Goal: Use online tool/utility: Utilize a website feature to perform a specific function

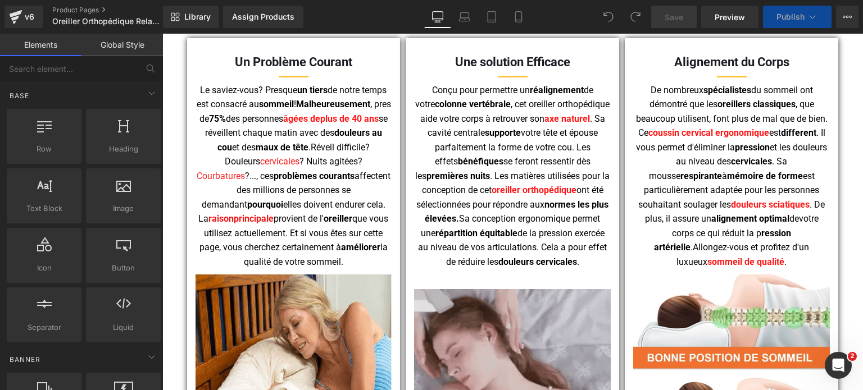
scroll to position [1180, 0]
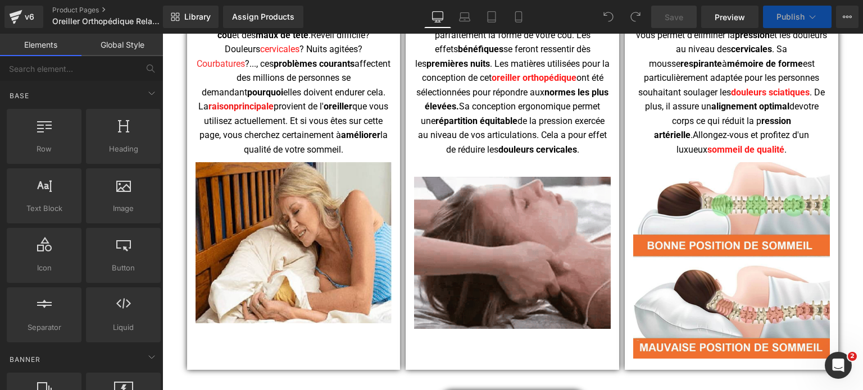
drag, startPoint x: 287, startPoint y: 226, endPoint x: 494, endPoint y: 386, distance: 261.5
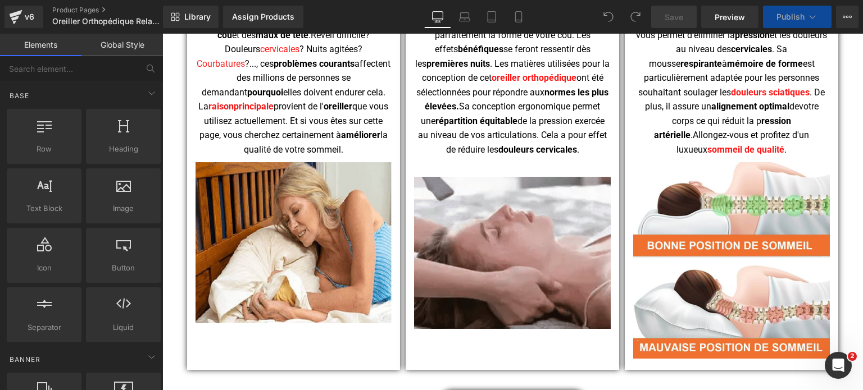
click at [287, 226] on div "Image" at bounding box center [293, 242] width 197 height 161
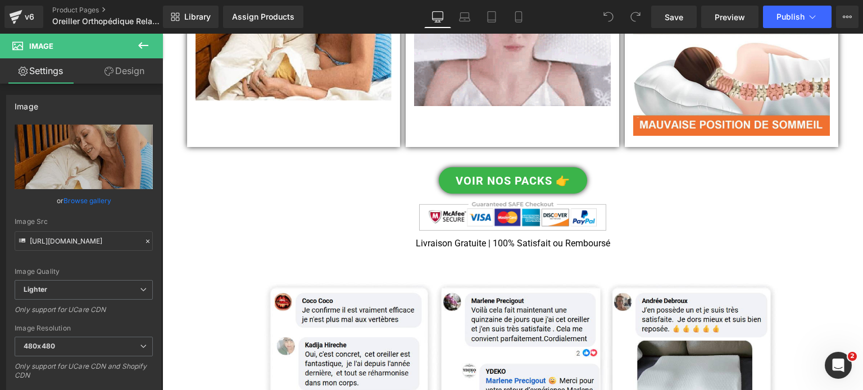
scroll to position [1348, 0]
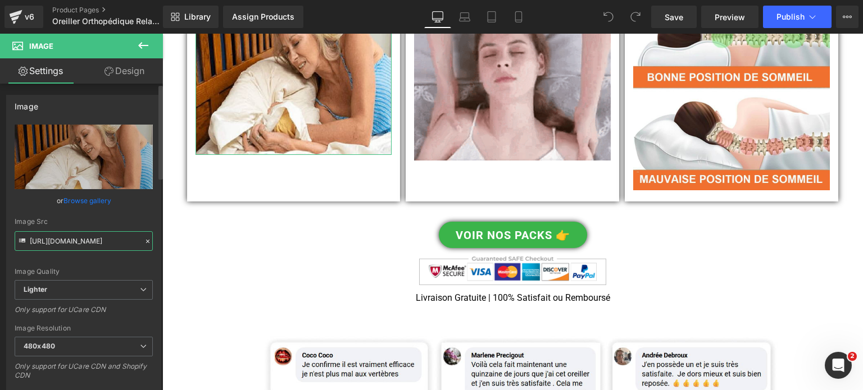
click at [83, 238] on input "https://ucarecdn.com/17f0ddd6-e078-4868-b04a-835313876ac1/-/format/auto/-/previ…" at bounding box center [84, 241] width 138 height 20
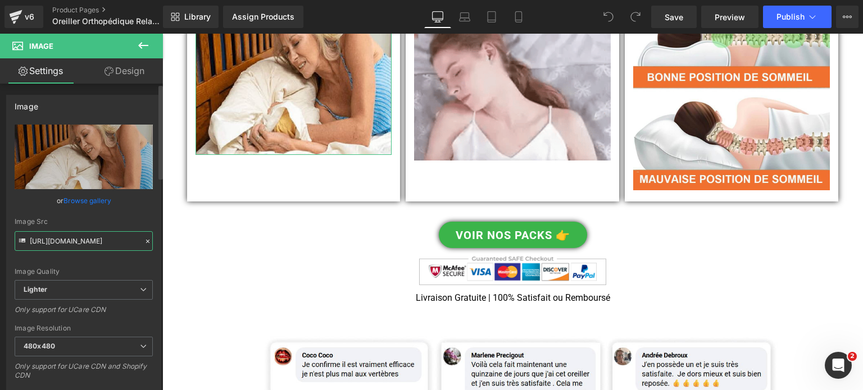
click at [83, 238] on input "https://ucarecdn.com/17f0ddd6-e078-4868-b04a-835313876ac1/-/format/auto/-/previ…" at bounding box center [84, 241] width 138 height 20
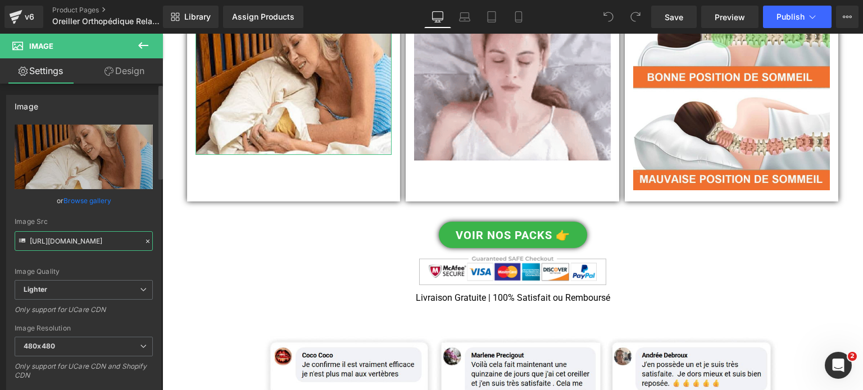
click at [83, 238] on input "https://ucarecdn.com/17f0ddd6-e078-4868-b04a-835313876ac1/-/format/auto/-/previ…" at bounding box center [84, 241] width 138 height 20
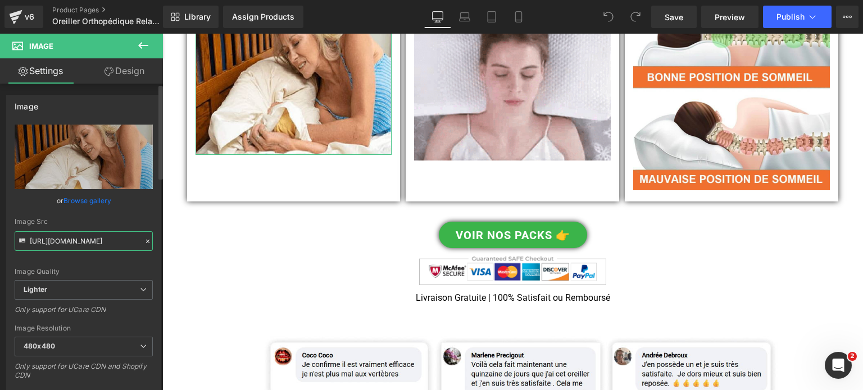
click at [83, 238] on input "https://ucarecdn.com/17f0ddd6-e078-4868-b04a-835313876ac1/-/format/auto/-/previ…" at bounding box center [84, 241] width 138 height 20
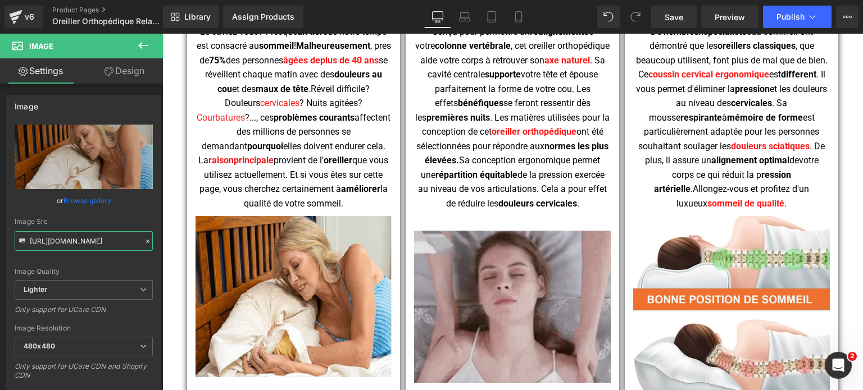
scroll to position [1123, 0]
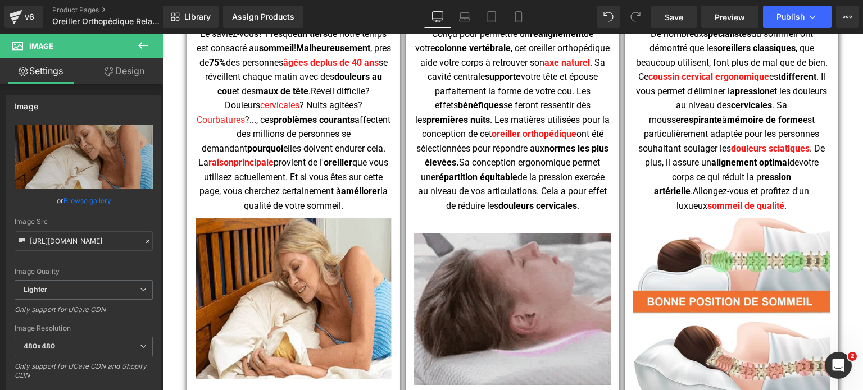
click at [534, 273] on img at bounding box center [512, 309] width 197 height 152
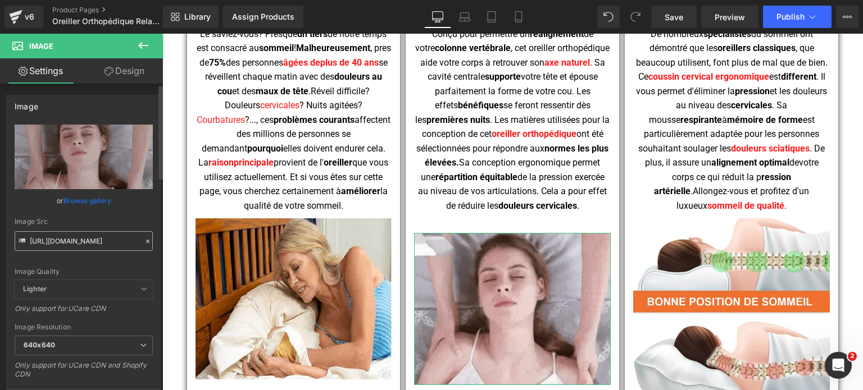
click at [65, 236] on input "https://cdn.shopify.com/s/files/1/0053/1601/8242/files/Oreiller_Cervical_Orthop…" at bounding box center [84, 241] width 138 height 20
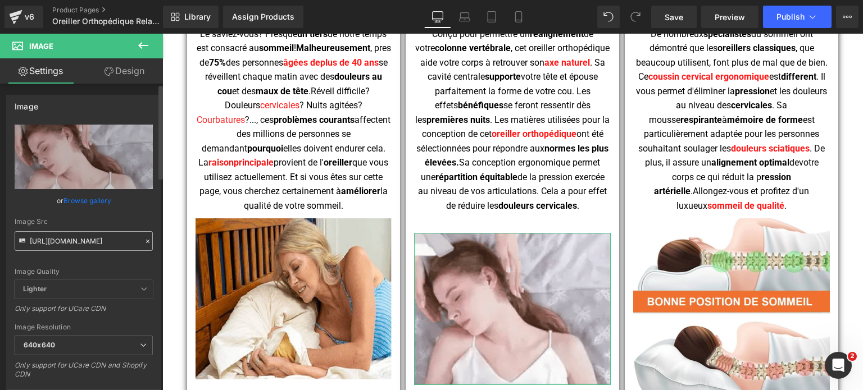
click at [65, 236] on input "https://cdn.shopify.com/s/files/1/0053/1601/8242/files/Oreiller_Cervical_Orthop…" at bounding box center [84, 241] width 138 height 20
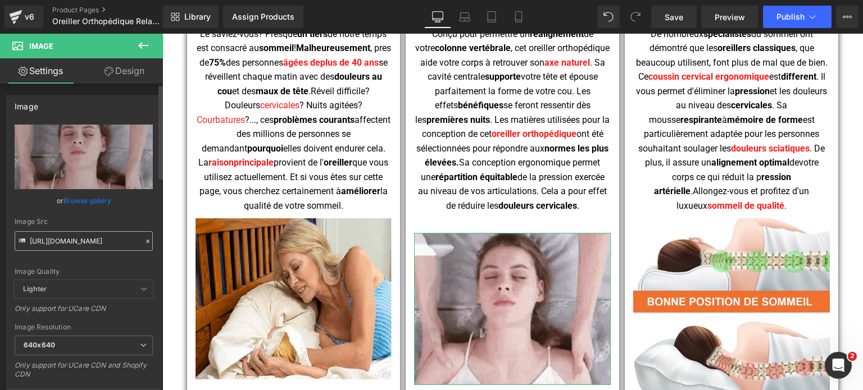
click at [65, 236] on input "https://cdn.shopify.com/s/files/1/0053/1601/8242/files/Oreiller_Cervical_Orthop…" at bounding box center [84, 241] width 138 height 20
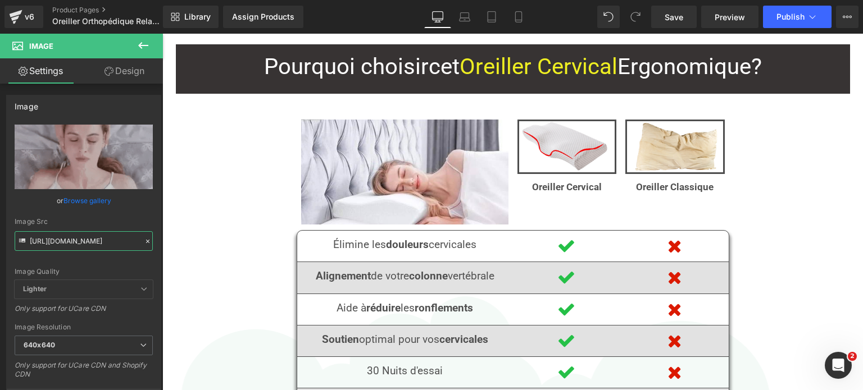
scroll to position [2191, 0]
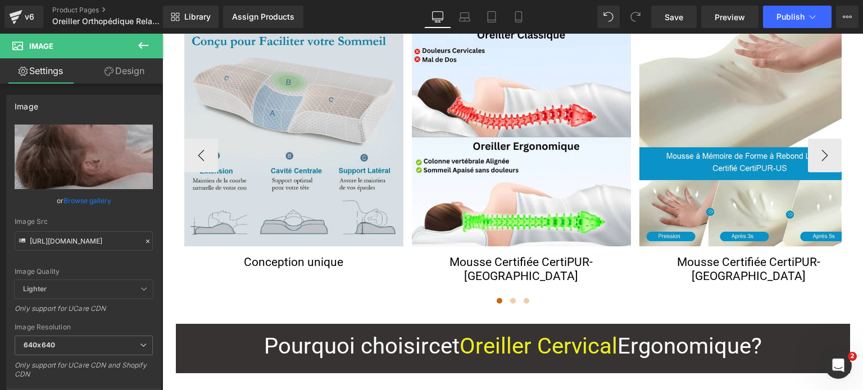
click at [304, 111] on div "Image" at bounding box center [293, 137] width 219 height 219
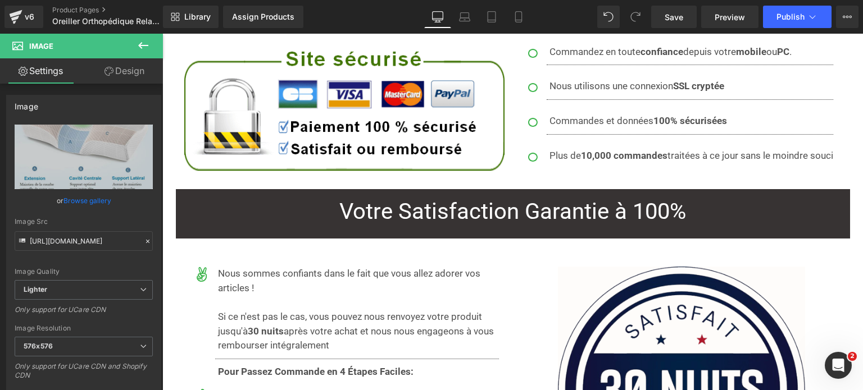
scroll to position [7242, 0]
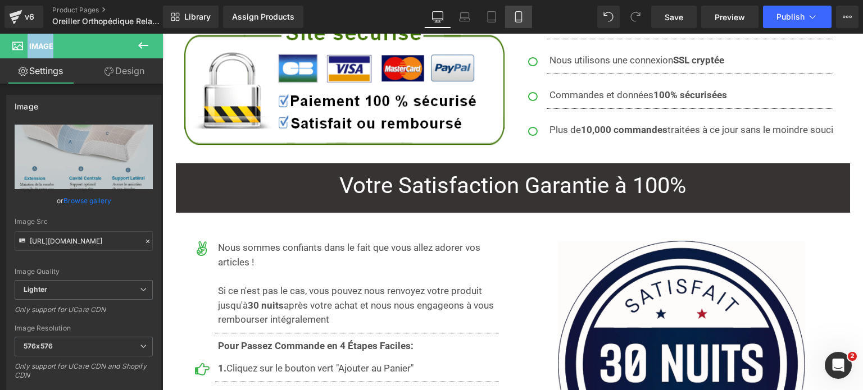
click at [513, 20] on icon at bounding box center [518, 16] width 11 height 11
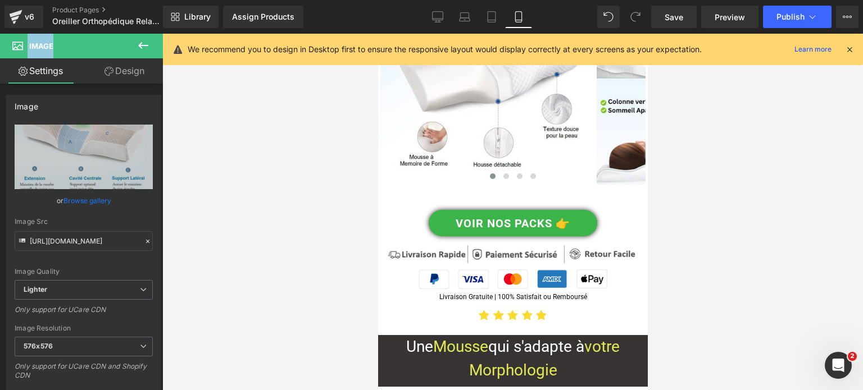
scroll to position [2825, 0]
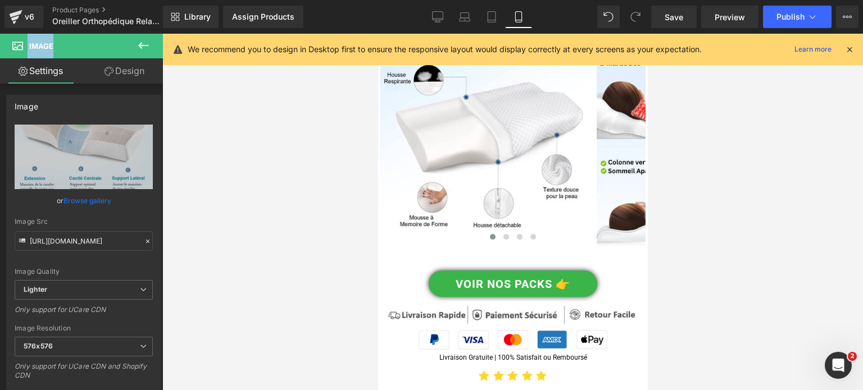
drag, startPoint x: 642, startPoint y: 74, endPoint x: 1032, endPoint y: 145, distance: 396.2
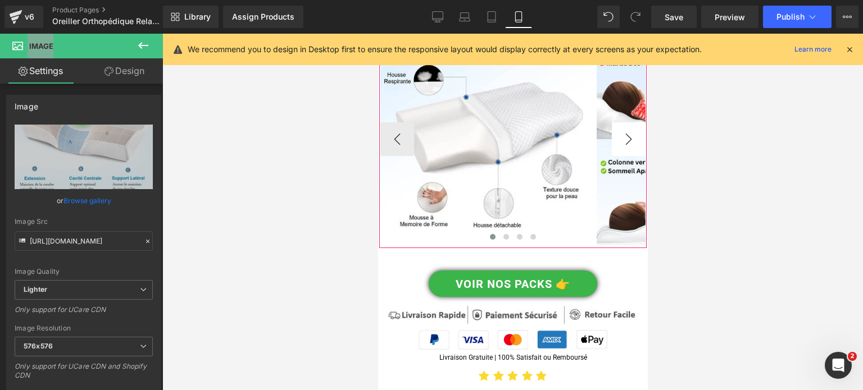
click at [621, 143] on button "›" at bounding box center [628, 139] width 34 height 34
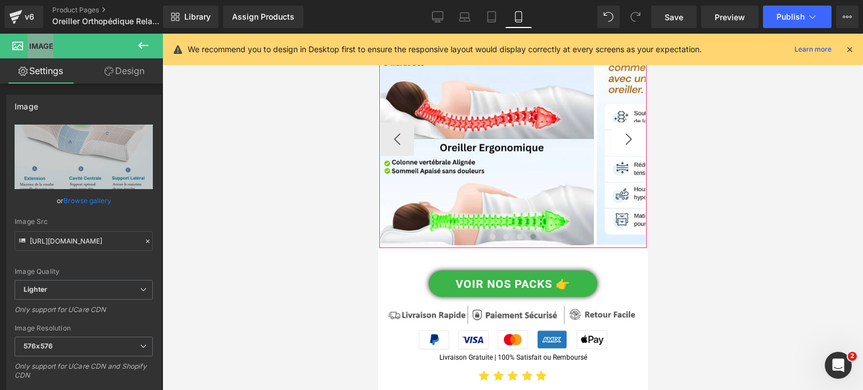
click at [620, 143] on button "›" at bounding box center [628, 139] width 34 height 34
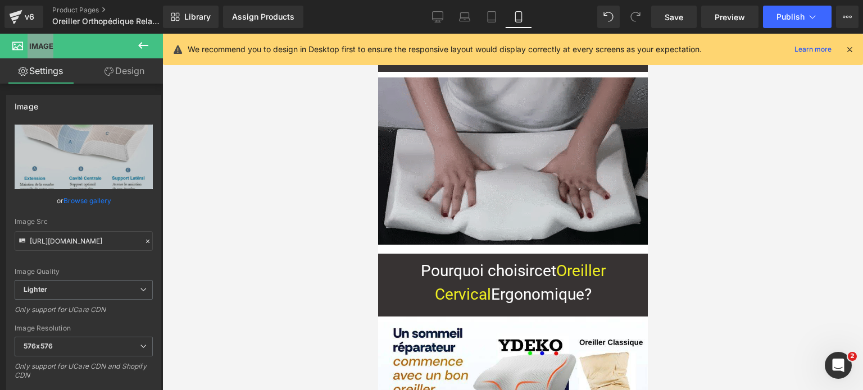
scroll to position [3162, 0]
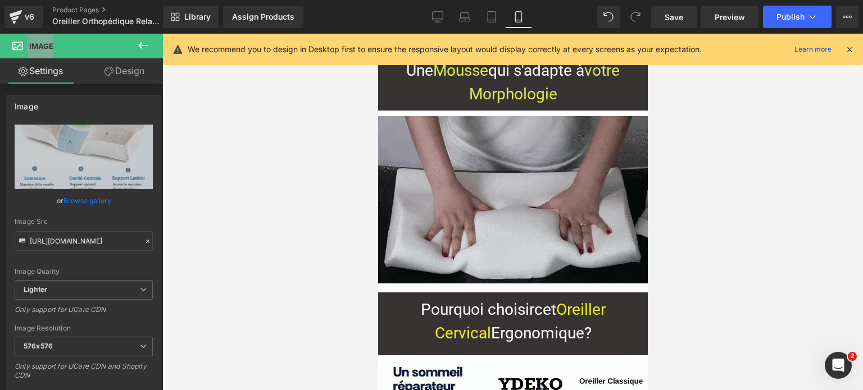
click at [535, 178] on img at bounding box center [512, 199] width 270 height 167
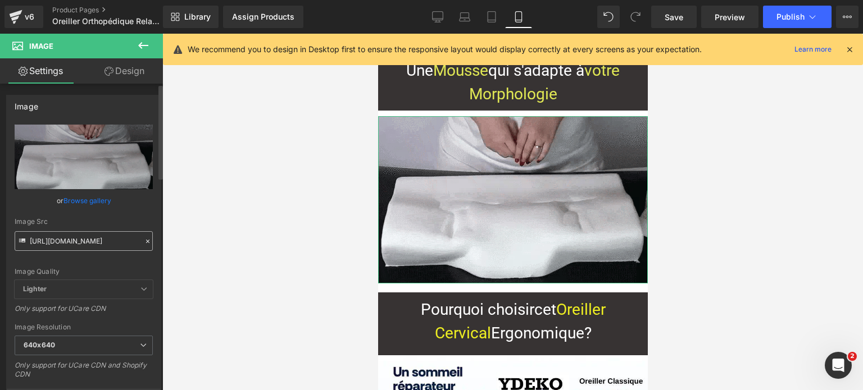
click at [94, 243] on input "https://cdn.shopify.com/s/files/1/0053/1601/8242/files/Oreiller_Cervical_Ergono…" at bounding box center [84, 241] width 138 height 20
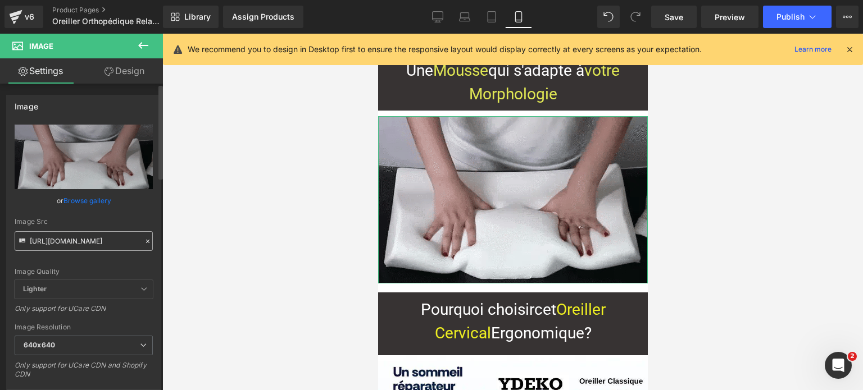
click at [95, 239] on input "https://cdn.shopify.com/s/files/1/0053/1601/8242/files/Oreiller_Cervical_Ergono…" at bounding box center [84, 241] width 138 height 20
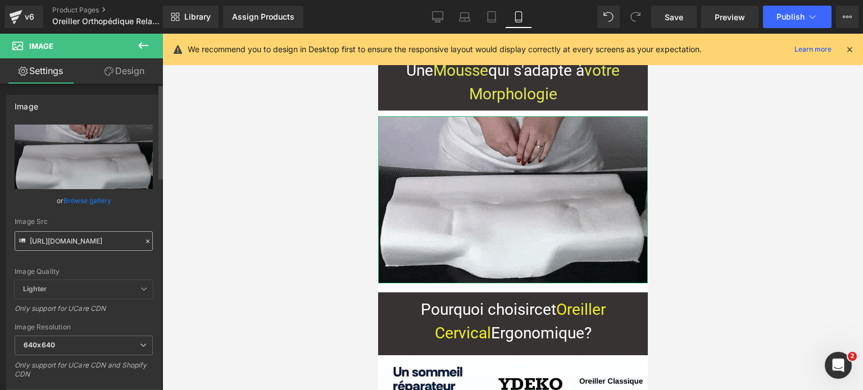
click at [95, 239] on input "https://cdn.shopify.com/s/files/1/0053/1601/8242/files/Oreiller_Cervical_Ergono…" at bounding box center [84, 241] width 138 height 20
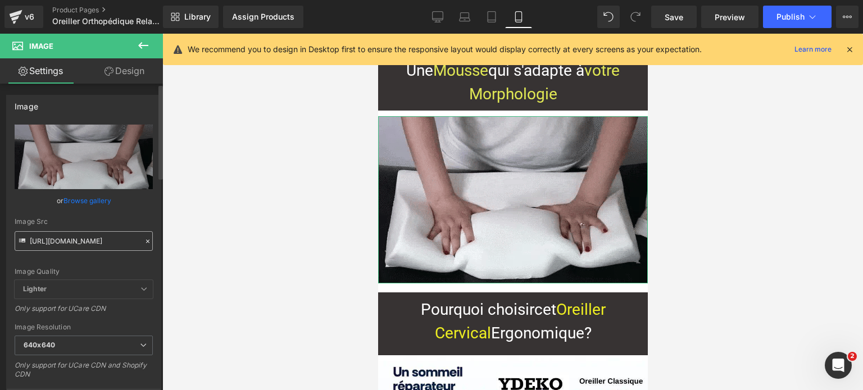
click at [95, 239] on input "https://cdn.shopify.com/s/files/1/0053/1601/8242/files/Oreiller_Cervical_Ergono…" at bounding box center [84, 241] width 138 height 20
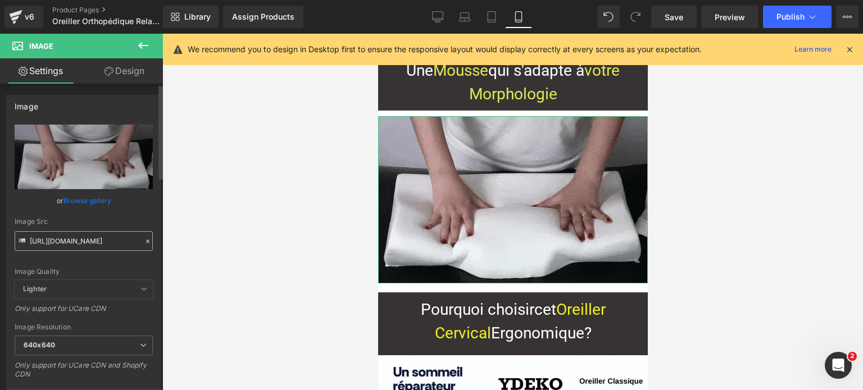
click at [95, 239] on input "https://cdn.shopify.com/s/files/1/0053/1601/8242/files/Oreiller_Cervical_Ergono…" at bounding box center [84, 241] width 138 height 20
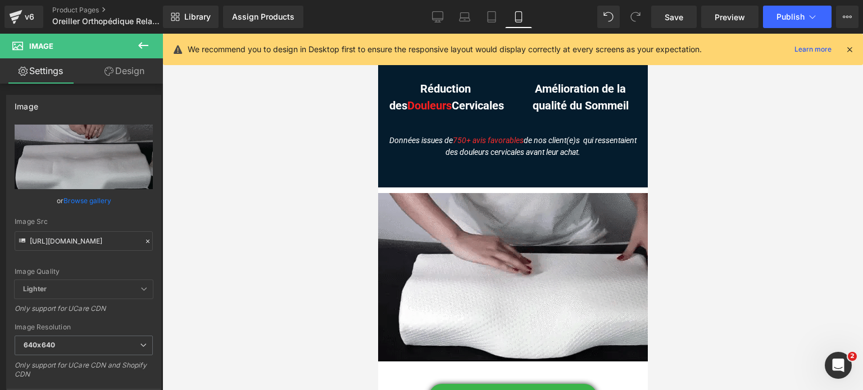
scroll to position [4959, 0]
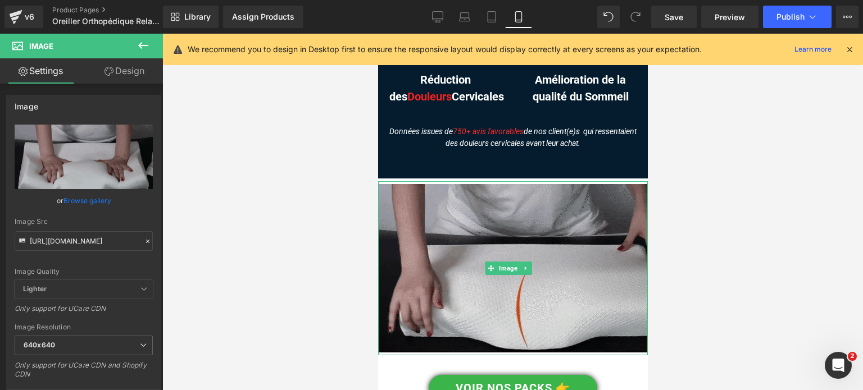
click at [476, 226] on img at bounding box center [512, 268] width 270 height 174
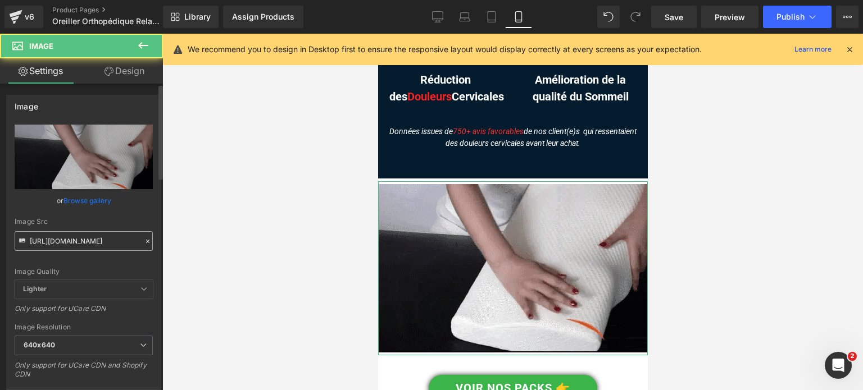
click at [102, 235] on input "https://cdn.shopify.com/s/files/1/0053/1601/8242/files/Oreiller_Ergonomique_Cer…" at bounding box center [84, 241] width 138 height 20
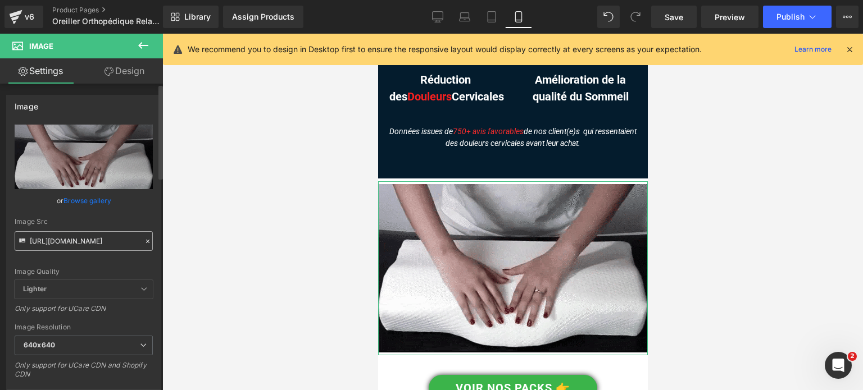
click at [102, 235] on input "https://cdn.shopify.com/s/files/1/0053/1601/8242/files/Oreiller_Ergonomique_Cer…" at bounding box center [84, 241] width 138 height 20
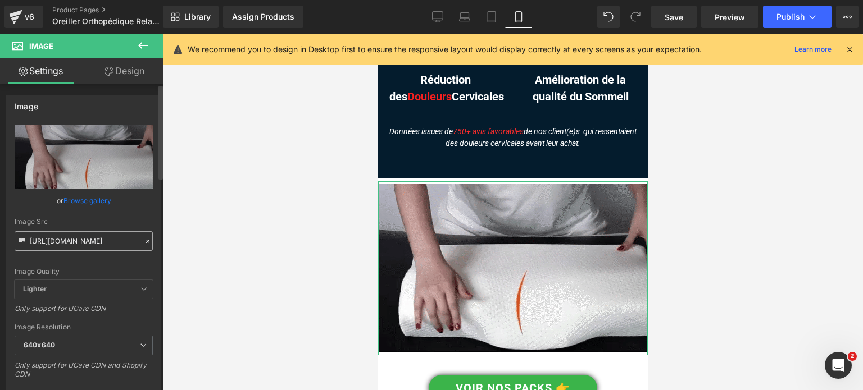
click at [102, 235] on input "https://cdn.shopify.com/s/files/1/0053/1601/8242/files/Oreiller_Ergonomique_Cer…" at bounding box center [84, 241] width 138 height 20
